Goal: Navigation & Orientation: Find specific page/section

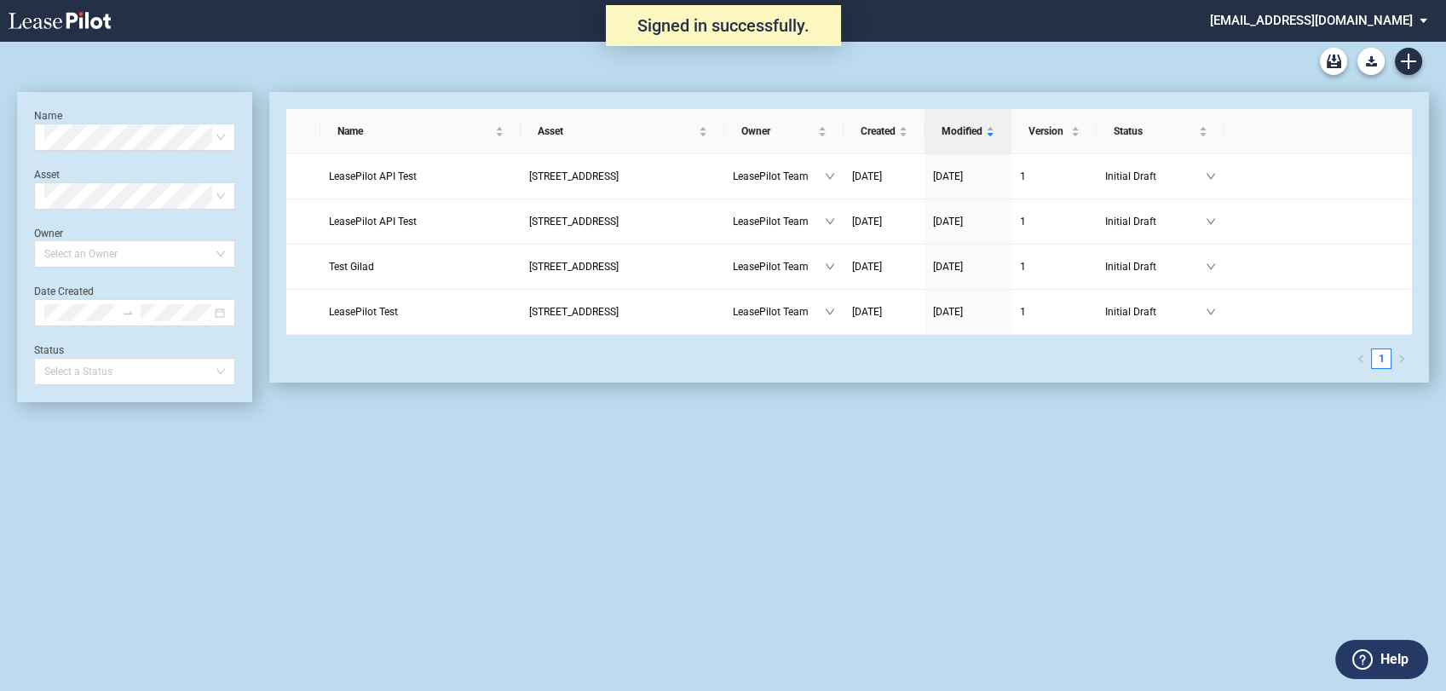
click at [1364, 23] on md-select "[EMAIL_ADDRESS][DOMAIN_NAME] Change Password 2-Factor Authentication Admin Area…" at bounding box center [1326, 19] width 234 height 38
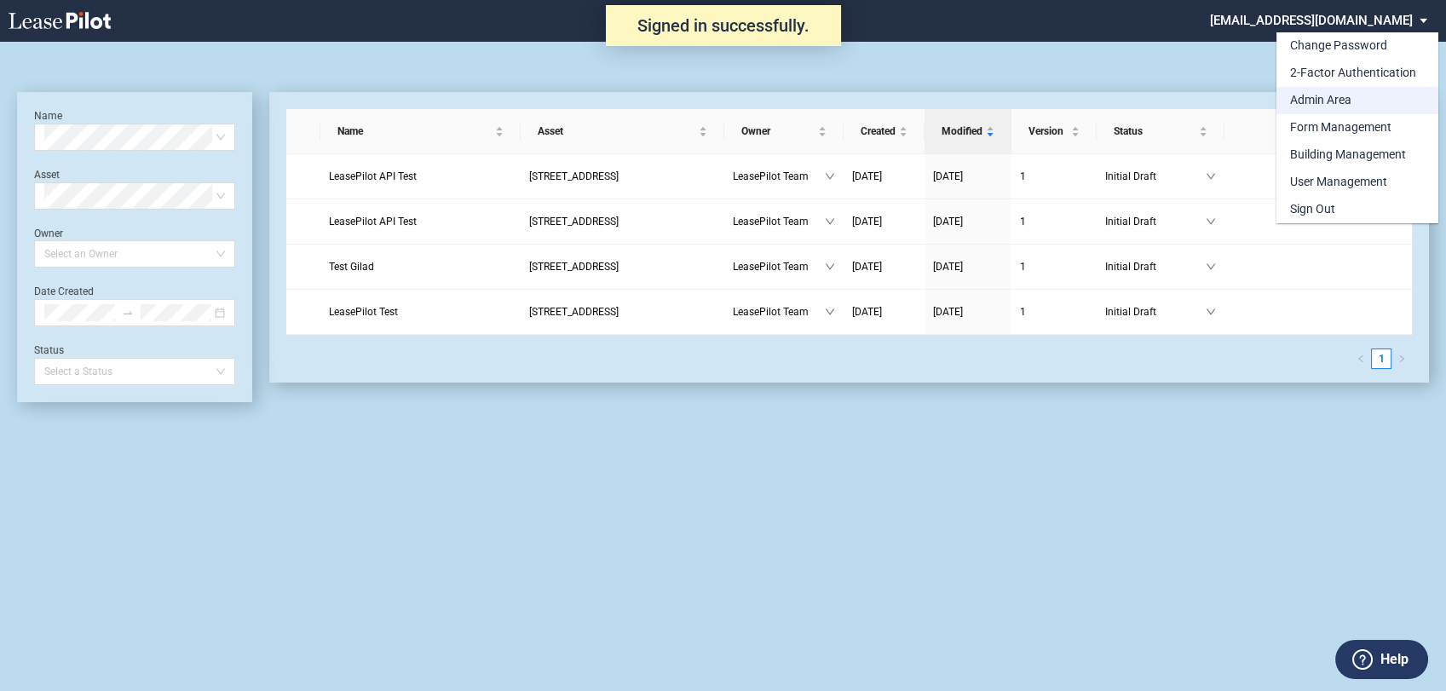
click at [1316, 104] on div "Admin Area" at bounding box center [1320, 100] width 61 height 17
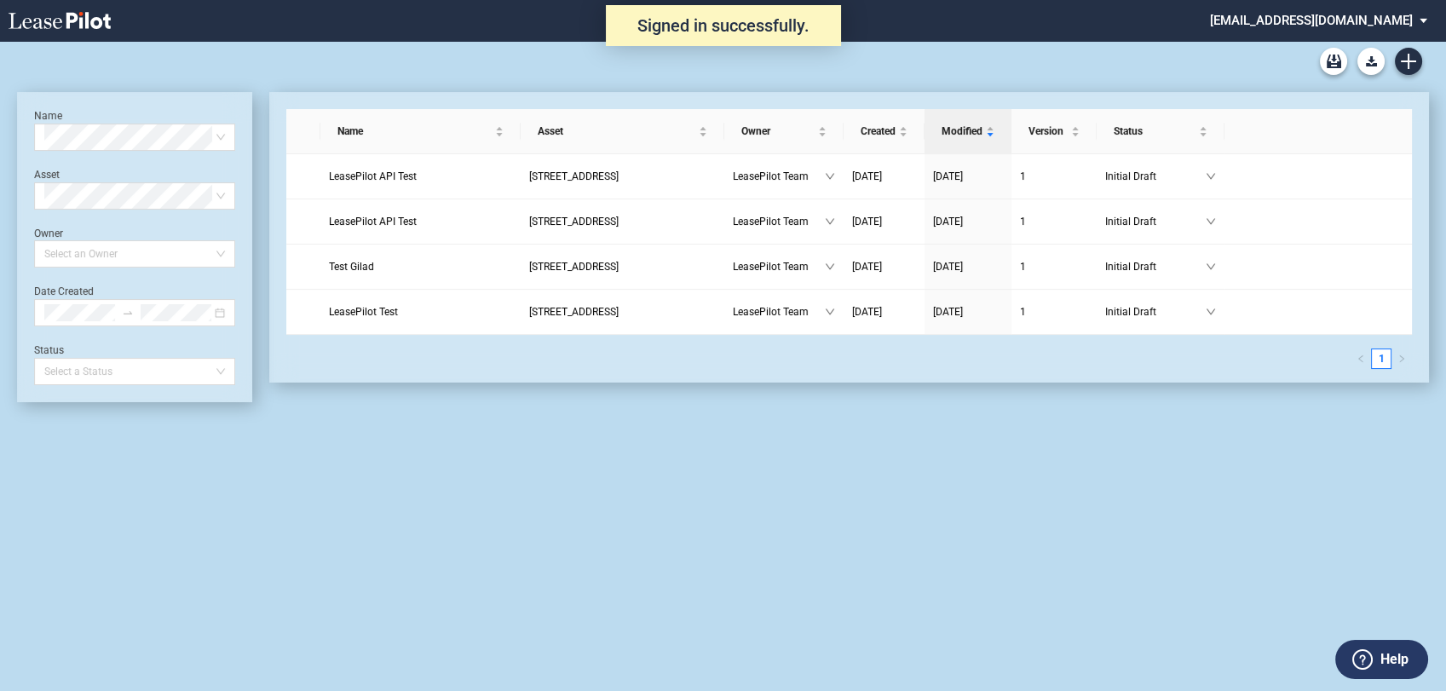
scroll to position [41, 0]
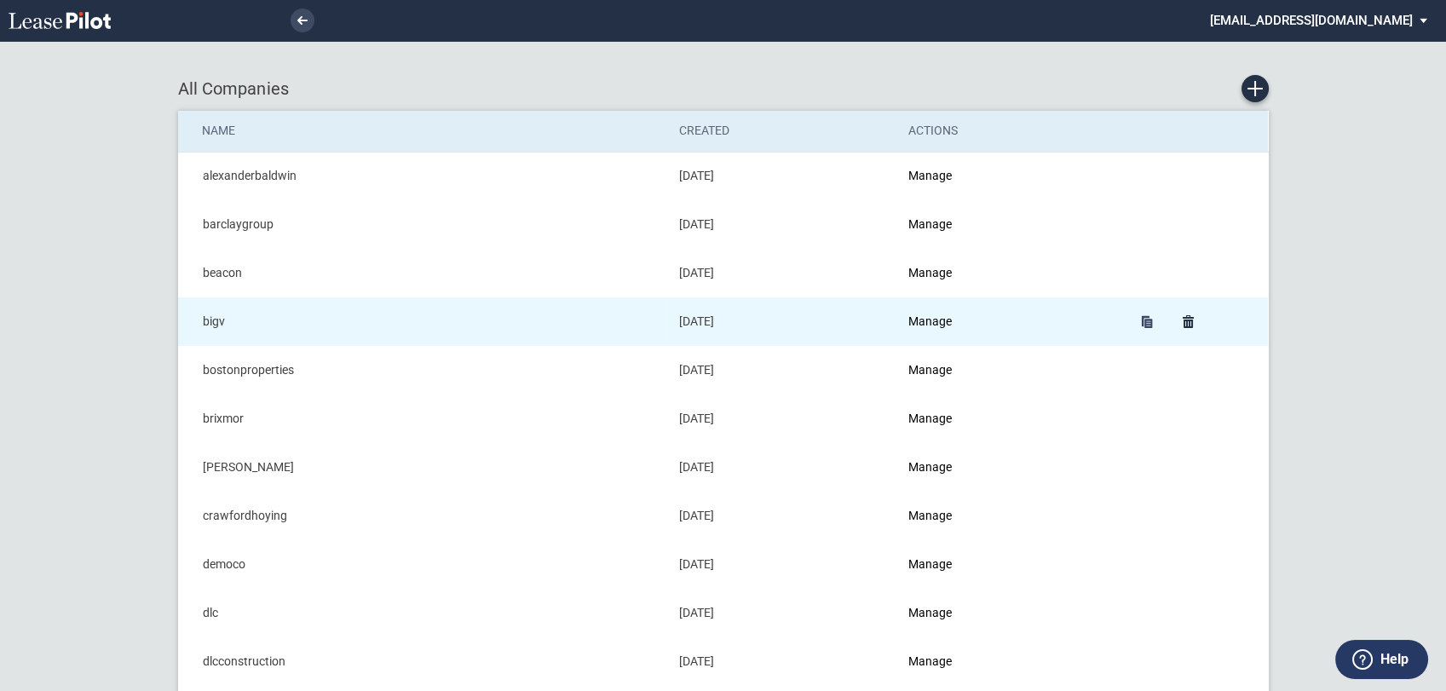
scroll to position [95, 0]
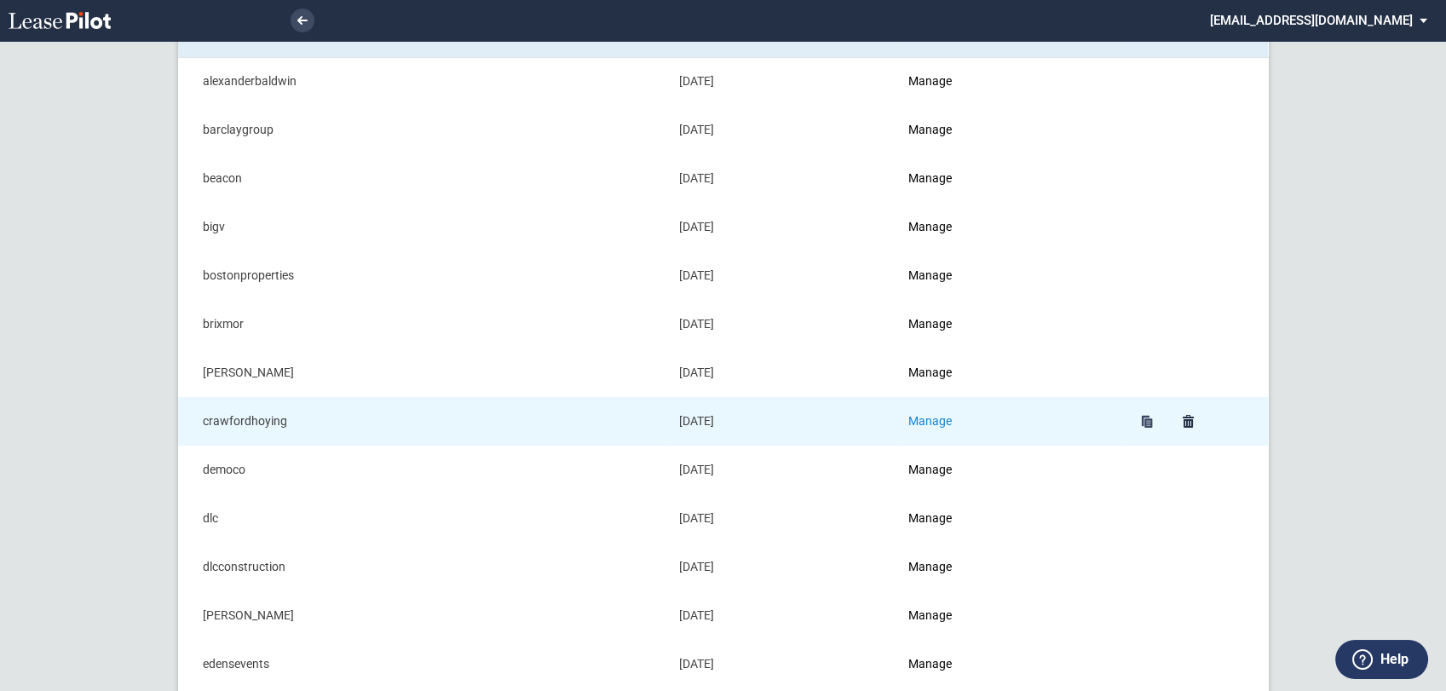
click at [932, 422] on link "Manage" at bounding box center [930, 421] width 43 height 14
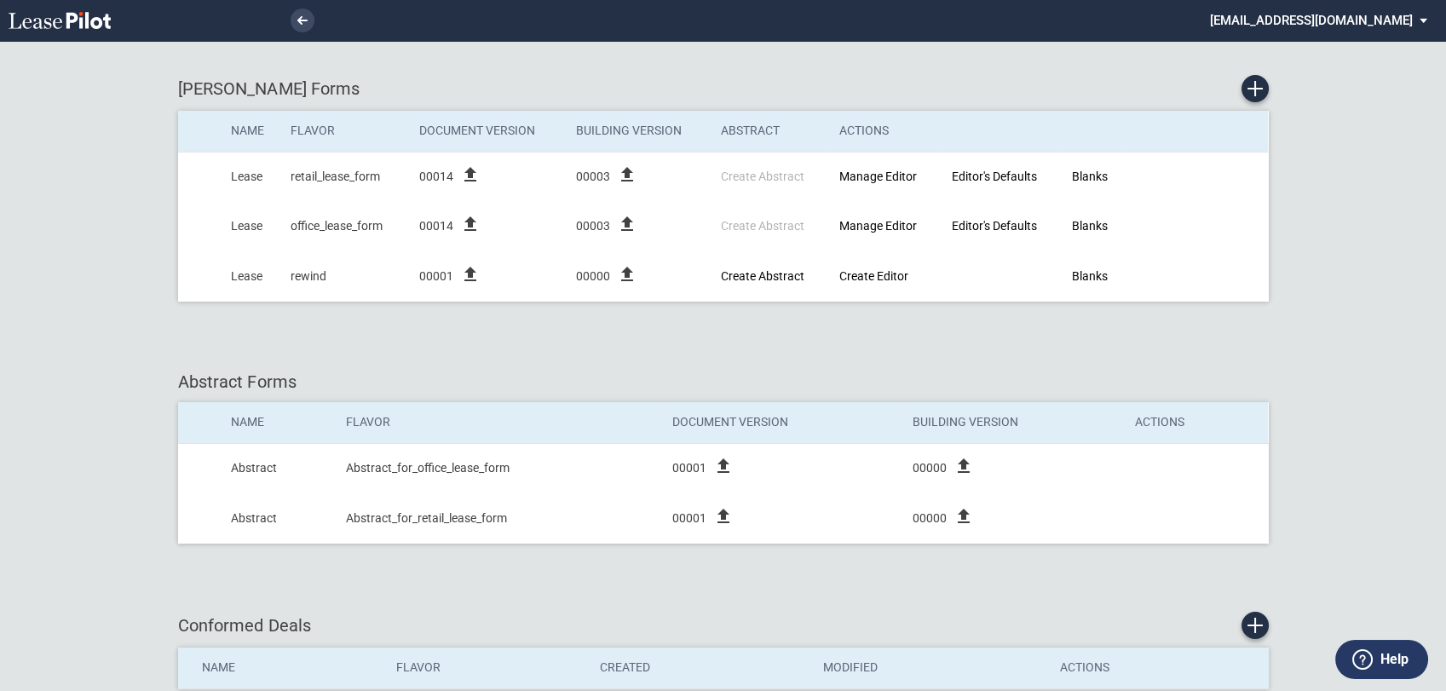
drag, startPoint x: 1381, startPoint y: 24, endPoint x: 1372, endPoint y: 58, distance: 35.1
click at [1380, 23] on md-select "[EMAIL_ADDRESS][DOMAIN_NAME] Change Password 2-Factor Authentication Admin Area…" at bounding box center [1326, 19] width 234 height 38
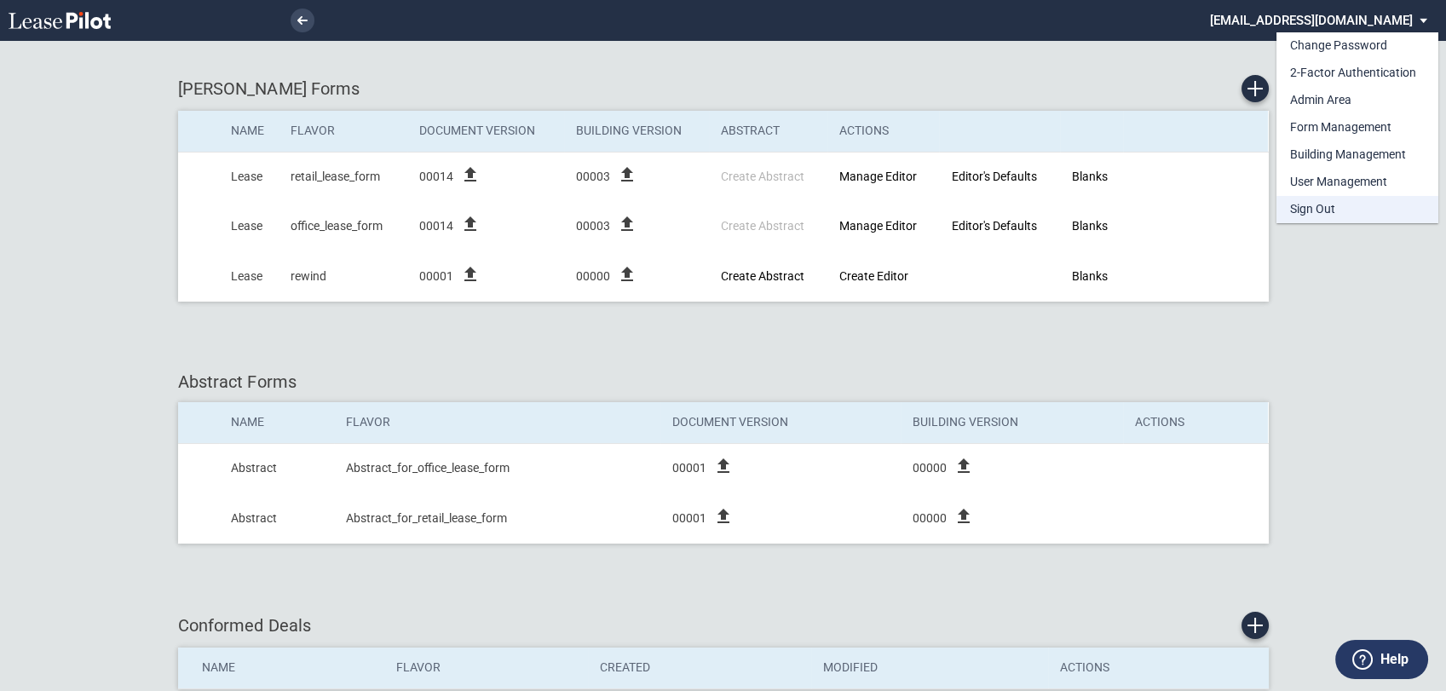
click at [1318, 213] on div "Sign Out" at bounding box center [1312, 209] width 45 height 17
